Goal: Task Accomplishment & Management: Manage account settings

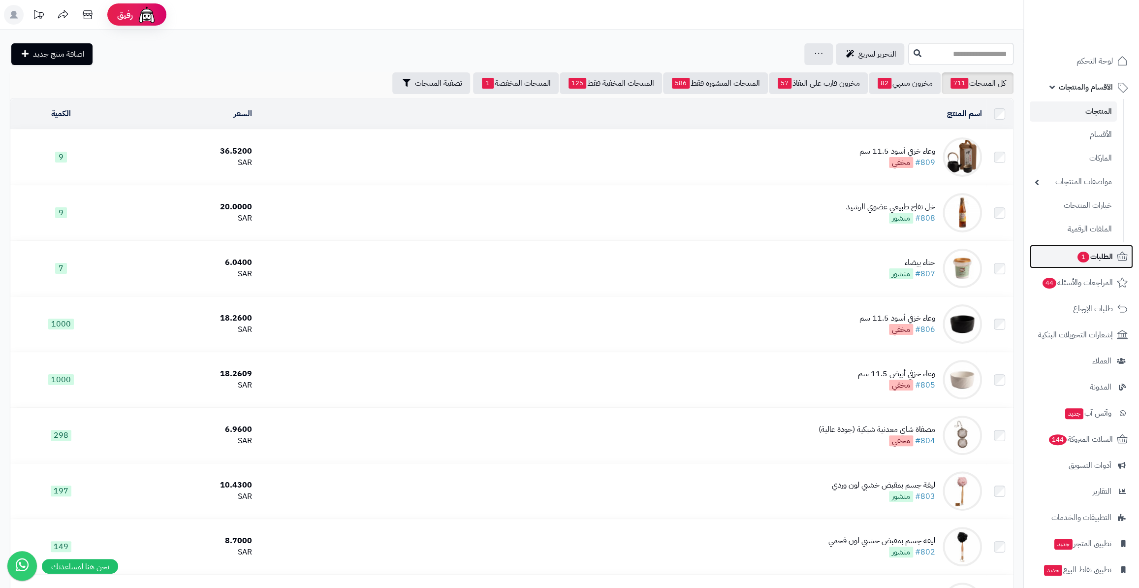
click at [1091, 249] on link "الطلبات 1" at bounding box center [1081, 257] width 103 height 24
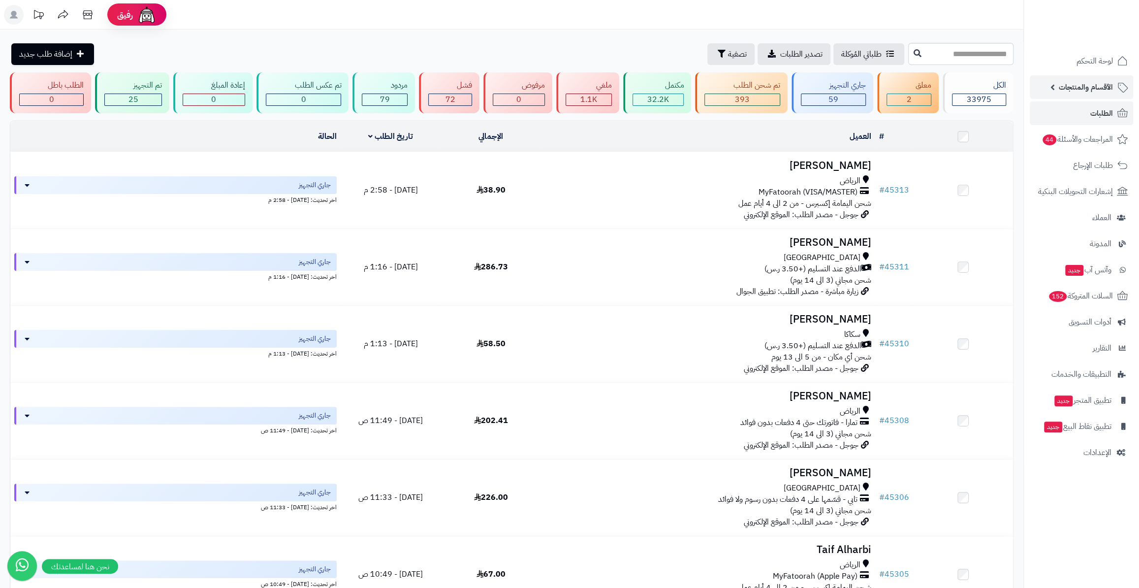
click at [1066, 90] on span "الأقسام والمنتجات" at bounding box center [1086, 87] width 54 height 14
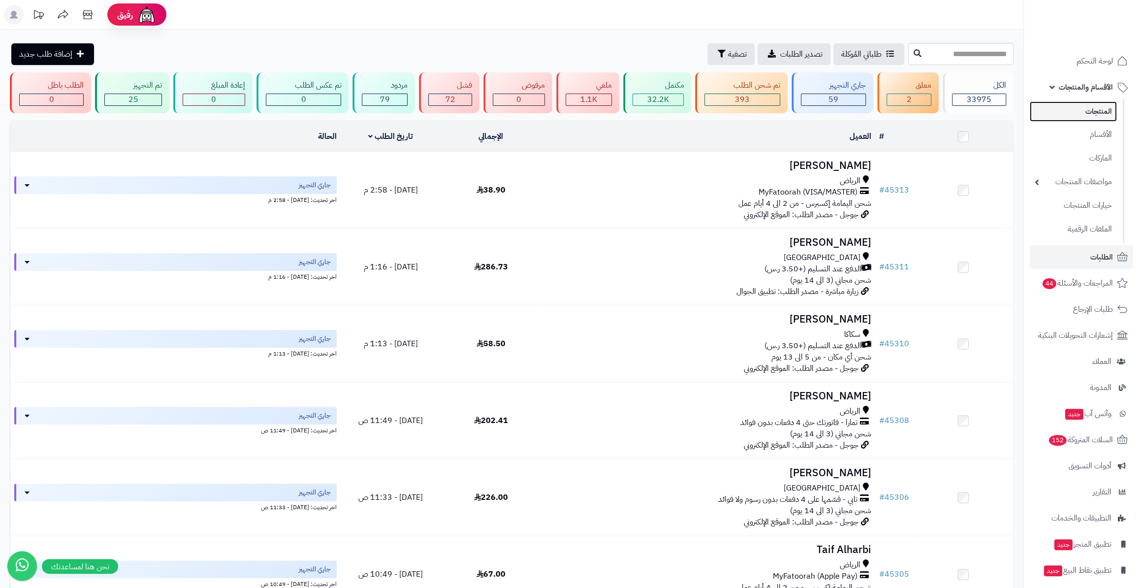
click at [1067, 111] on link "المنتجات" at bounding box center [1073, 111] width 87 height 20
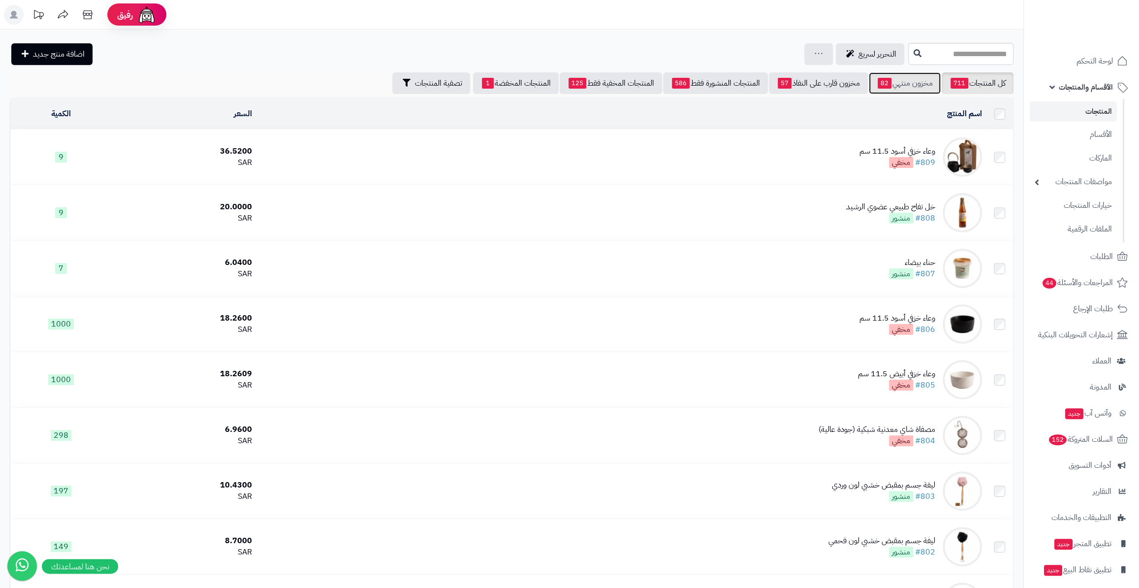
click at [895, 91] on link "مخزون منتهي 82" at bounding box center [905, 83] width 72 height 22
